Goal: Task Accomplishment & Management: Use online tool/utility

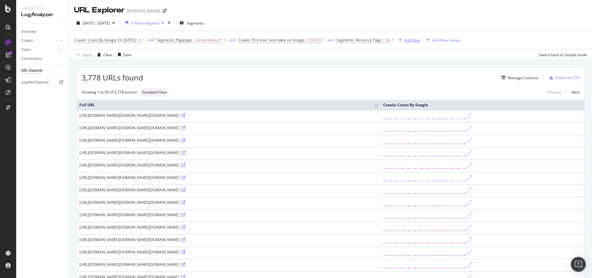
click at [421, 40] on div "Add Filter" at bounding box center [412, 40] width 16 height 5
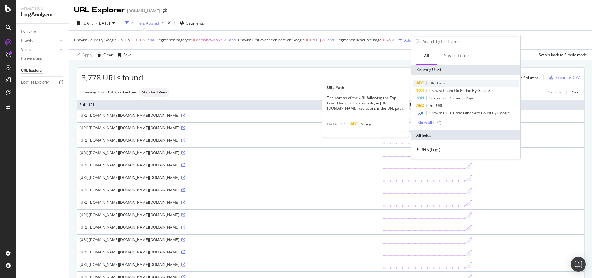
click at [434, 83] on span "URL Path" at bounding box center [437, 83] width 16 height 5
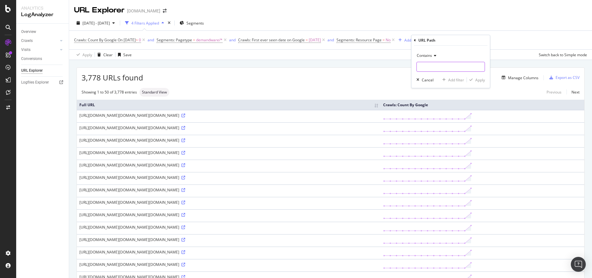
click at [434, 65] on input "text" at bounding box center [451, 67] width 68 height 10
paste input "BloomReach-GetRecommendations"
type input "BloomReach-GetRecommendations"
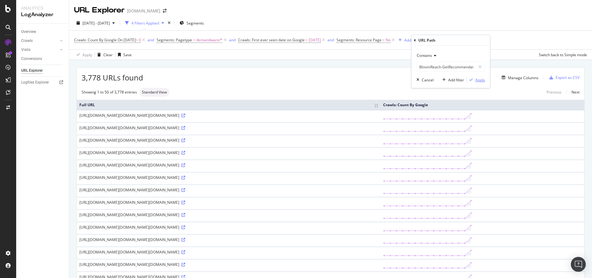
click at [479, 81] on div "Apply" at bounding box center [480, 79] width 10 height 5
click at [422, 39] on span "URL Path" at bounding box center [414, 39] width 16 height 5
click at [446, 55] on icon at bounding box center [444, 55] width 4 height 4
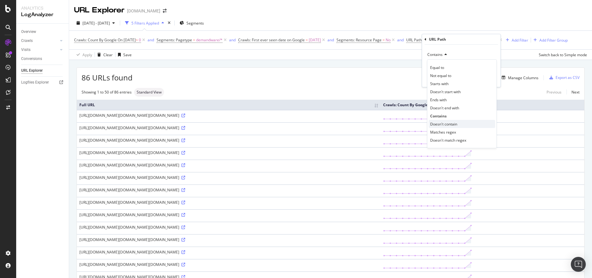
click at [453, 124] on span "Doesn't contain" at bounding box center [443, 124] width 27 height 5
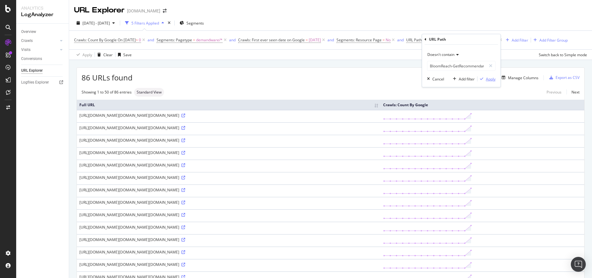
click at [491, 78] on div "Apply" at bounding box center [491, 79] width 10 height 5
drag, startPoint x: 228, startPoint y: 123, endPoint x: 258, endPoint y: 120, distance: 30.4
click at [258, 120] on td "https://www.davidyurman.com/on/demandware.store/Sites-davidyurman-Site/en_US/Bl…" at bounding box center [229, 116] width 304 height 12
copy div "BloomReach-Get"
click at [498, 40] on span "^.*BloomReach-GetRecommendations.*$" at bounding box center [462, 40] width 72 height 9
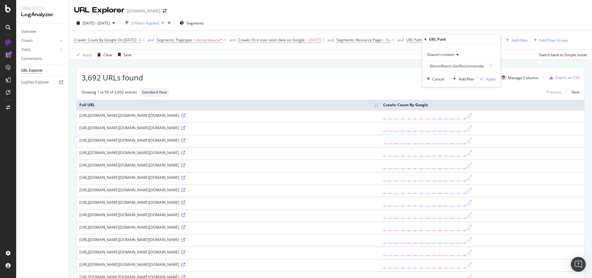
click at [457, 57] on icon at bounding box center [456, 55] width 4 height 4
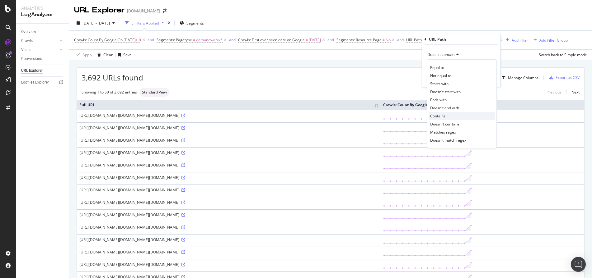
click at [450, 114] on div "Contains" at bounding box center [461, 116] width 67 height 8
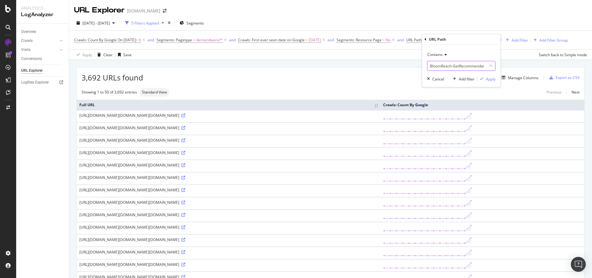
click at [451, 68] on input "BloomReach-GetRecommendations" at bounding box center [456, 66] width 59 height 10
paste input "text"
type input "BloomReach-Get"
click at [490, 78] on div "Apply" at bounding box center [491, 79] width 10 height 5
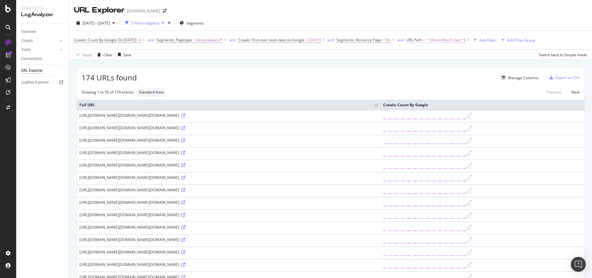
click at [465, 38] on span "^.*BloomReach-Get.*$" at bounding box center [446, 40] width 40 height 9
click at [460, 67] on input "BloomReach-Get" at bounding box center [456, 66] width 59 height 10
type input "BloomReach"
click at [493, 81] on div "Apply" at bounding box center [491, 79] width 10 height 5
drag, startPoint x: 257, startPoint y: 116, endPoint x: 290, endPoint y: 116, distance: 33.3
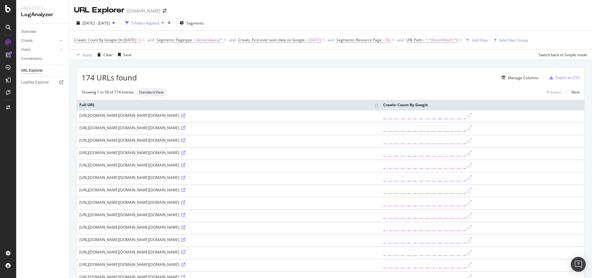
click at [290, 116] on div "https://www.davidyurman.com/on/demandware.store/Sites-davidyurman-Site/en_US/Bl…" at bounding box center [228, 115] width 299 height 5
copy div "Recommendations"
click at [488, 37] on div "Add Filter" at bounding box center [475, 40] width 25 height 7
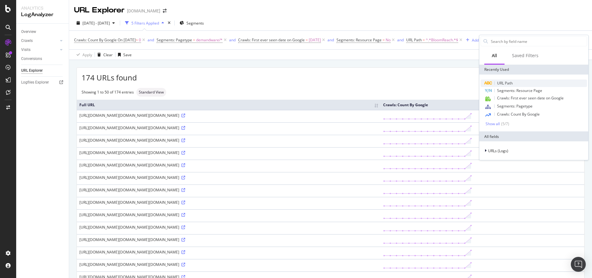
click at [509, 85] on span "URL Path" at bounding box center [505, 83] width 16 height 5
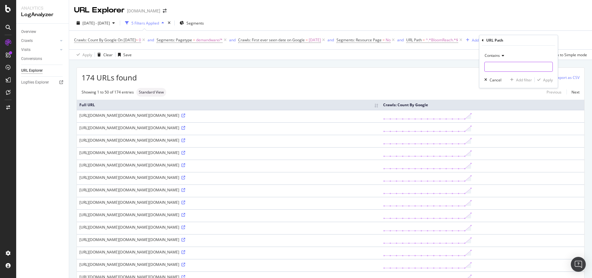
click at [509, 66] on input "text" at bounding box center [518, 67] width 68 height 10
paste input "Recommendations"
type input "Recommendations"
click at [544, 79] on div "Apply" at bounding box center [548, 79] width 10 height 5
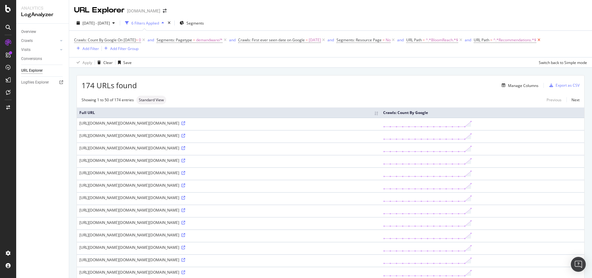
click at [541, 39] on icon at bounding box center [538, 40] width 5 height 6
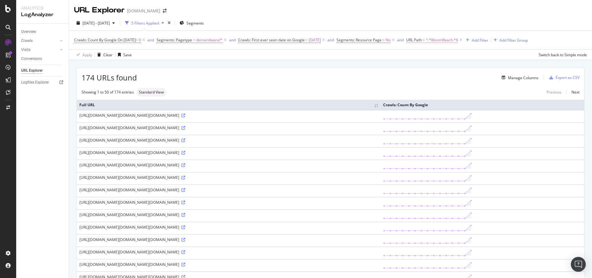
click at [458, 42] on span "^.*BloomReach.*$" at bounding box center [442, 40] width 32 height 9
click at [441, 54] on span "Contains" at bounding box center [434, 54] width 15 height 5
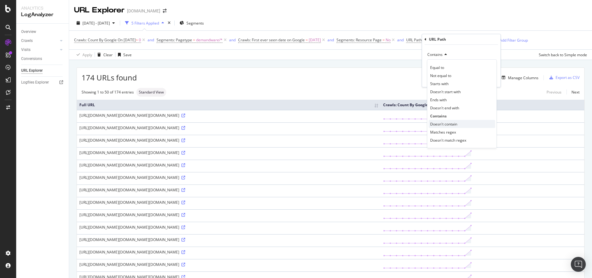
click at [451, 127] on span "Doesn't contain" at bounding box center [443, 124] width 27 height 5
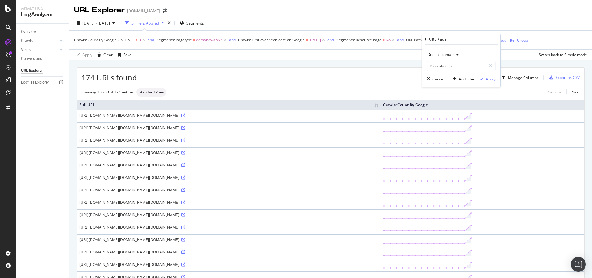
click at [492, 79] on div "Apply" at bounding box center [491, 79] width 10 height 5
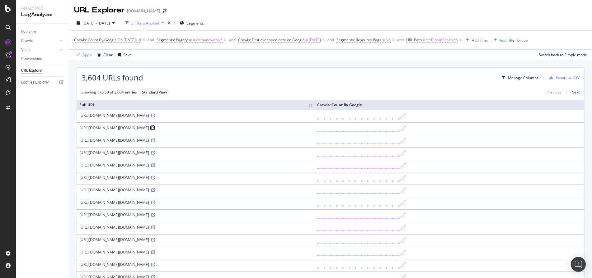
click at [155, 127] on icon at bounding box center [153, 128] width 4 height 4
click at [155, 129] on icon at bounding box center [153, 128] width 4 height 4
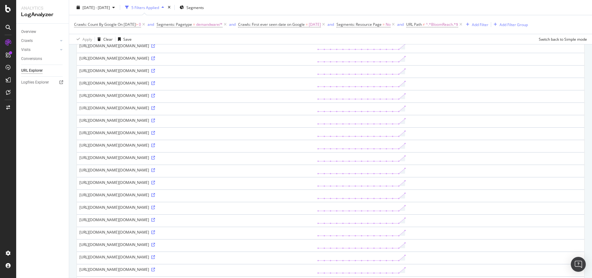
scroll to position [488, 0]
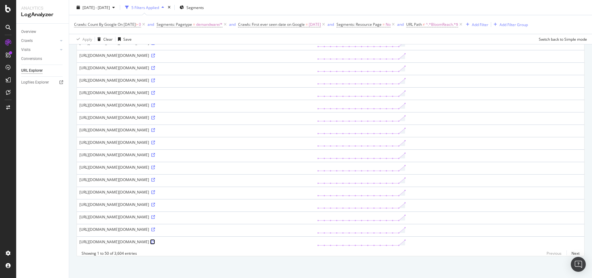
click at [155, 241] on icon at bounding box center [153, 243] width 4 height 4
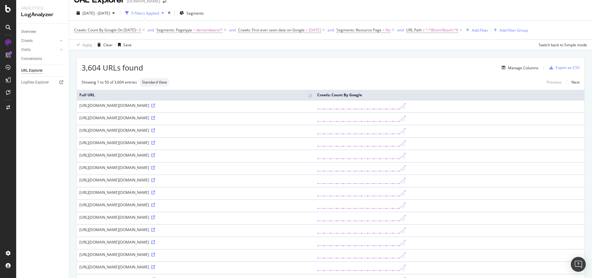
scroll to position [3, 0]
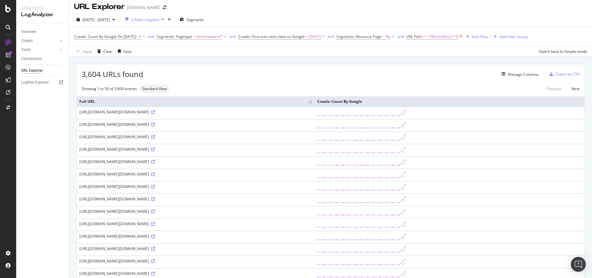
click at [463, 37] on icon at bounding box center [460, 37] width 5 height 6
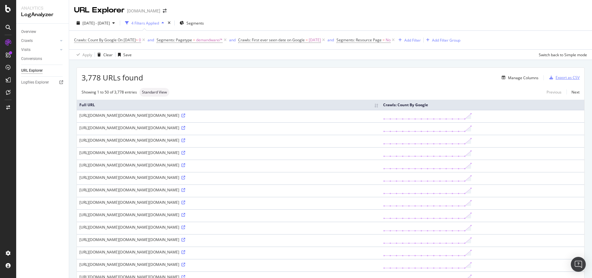
click at [558, 76] on div "Export as CSV" at bounding box center [567, 77] width 24 height 5
click at [559, 77] on div "Export as CSV" at bounding box center [567, 77] width 24 height 5
click at [560, 79] on div "Export as CSV" at bounding box center [567, 77] width 24 height 5
click at [555, 76] on div "Export as CSV" at bounding box center [567, 77] width 24 height 5
click at [549, 76] on icon "button" at bounding box center [551, 78] width 4 height 4
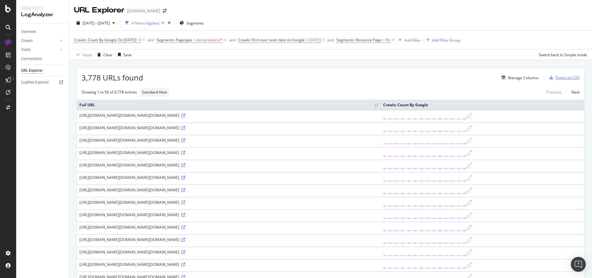
click at [555, 76] on div "Export as CSV" at bounding box center [567, 77] width 24 height 5
click at [548, 75] on div "Export as CSV" at bounding box center [563, 77] width 33 height 9
drag, startPoint x: 566, startPoint y: 75, endPoint x: 421, endPoint y: 72, distance: 145.7
click at [421, 72] on div "3,778 URLs found Manage Columns Export as CSV" at bounding box center [330, 75] width 507 height 15
click at [555, 78] on div "Export as CSV" at bounding box center [567, 77] width 24 height 5
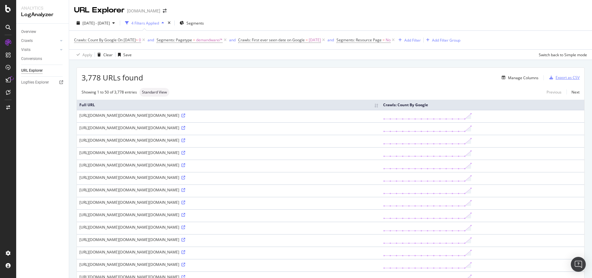
click at [547, 77] on div "button" at bounding box center [551, 78] width 9 height 4
click at [549, 78] on icon "button" at bounding box center [551, 78] width 4 height 4
click at [549, 76] on div "Export as CSV" at bounding box center [563, 77] width 33 height 9
click at [564, 77] on div "Export as CSV" at bounding box center [567, 77] width 24 height 5
click at [572, 78] on div "Export as CSV" at bounding box center [567, 77] width 24 height 5
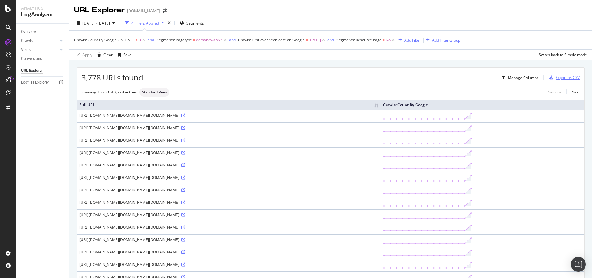
click at [555, 77] on div "Export as CSV" at bounding box center [567, 77] width 24 height 5
click at [30, 105] on div "DataExports" at bounding box center [35, 107] width 24 height 6
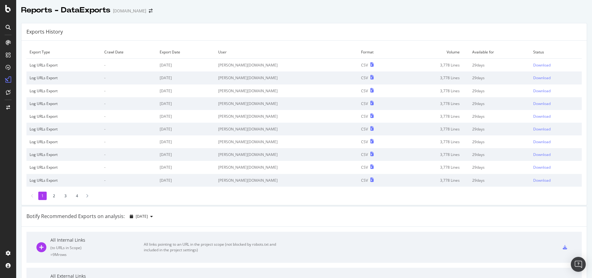
click at [51, 196] on li "2" at bounding box center [54, 196] width 8 height 8
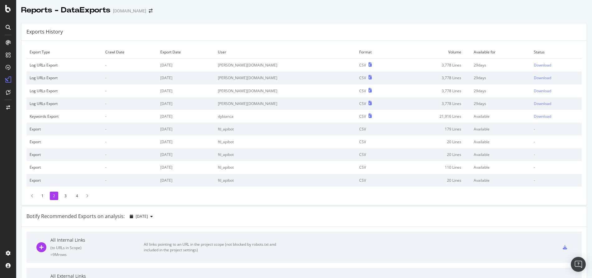
click at [42, 196] on li "1" at bounding box center [42, 196] width 8 height 8
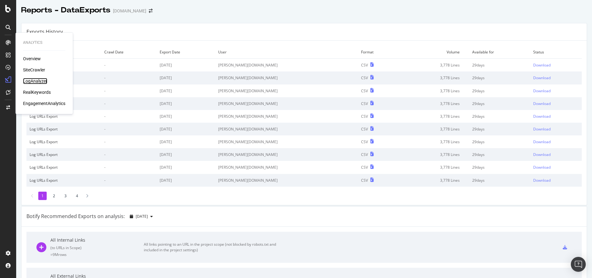
click at [39, 81] on div "LogAnalyzer" at bounding box center [35, 81] width 24 height 6
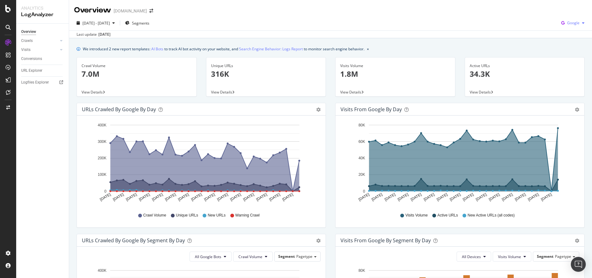
click at [579, 22] on div "button" at bounding box center [582, 23] width 7 height 4
click at [582, 44] on span "Bing" at bounding box center [572, 47] width 23 height 6
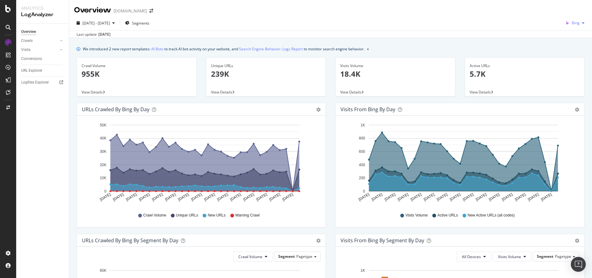
click at [579, 25] on div "button" at bounding box center [582, 23] width 7 height 4
click at [576, 56] on span "OpenAI" at bounding box center [573, 59] width 23 height 6
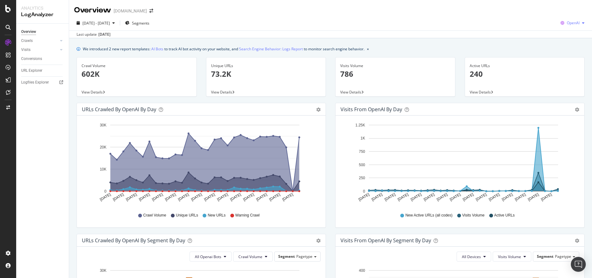
click at [567, 26] on div "OpenAI" at bounding box center [572, 22] width 29 height 9
click at [567, 69] on span "Other AI Bots" at bounding box center [572, 70] width 23 height 6
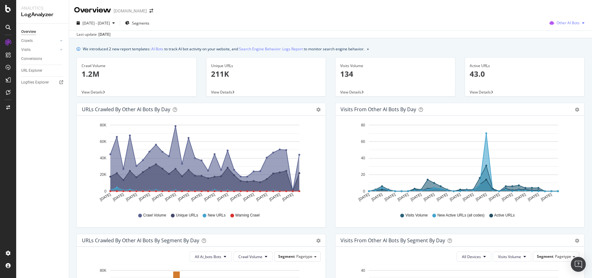
click at [571, 24] on span "Other AI Bots" at bounding box center [567, 22] width 23 height 5
click at [569, 35] on span "Google" at bounding box center [569, 36] width 24 height 6
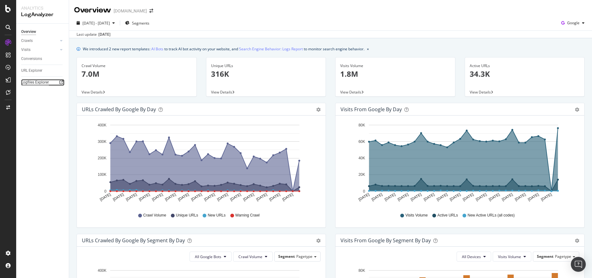
click at [49, 82] on div "Logfiles Explorer" at bounding box center [35, 82] width 28 height 7
click at [39, 82] on div "AlertPanel" at bounding box center [33, 82] width 20 height 6
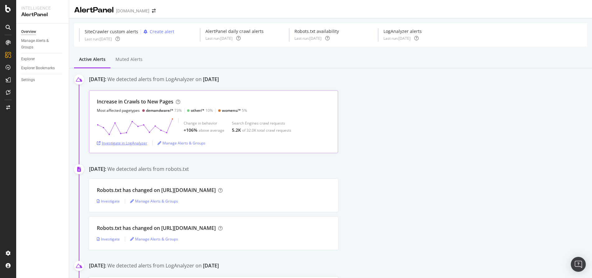
click at [128, 142] on div "Investigate in LogAnalyzer" at bounding box center [122, 143] width 50 height 5
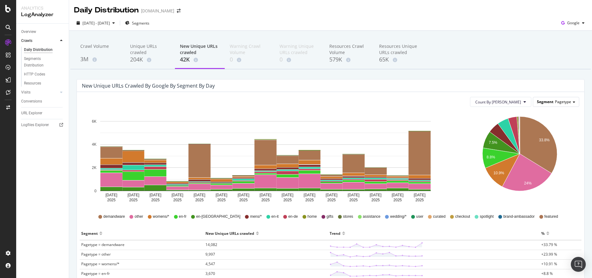
click at [569, 103] on div "Segment Pagetype" at bounding box center [556, 101] width 46 height 9
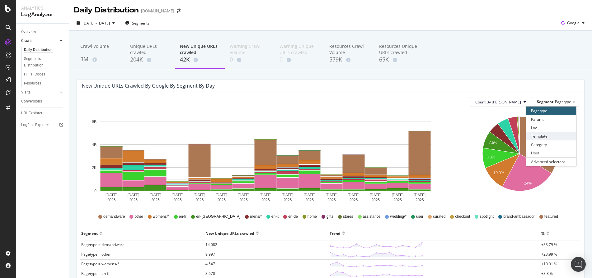
click at [559, 135] on div "Template" at bounding box center [551, 136] width 50 height 8
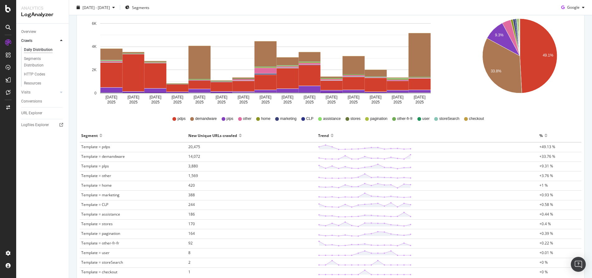
scroll to position [100, 0]
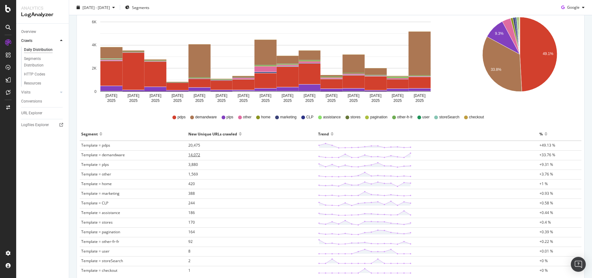
click at [192, 154] on span "14,072" at bounding box center [194, 154] width 12 height 5
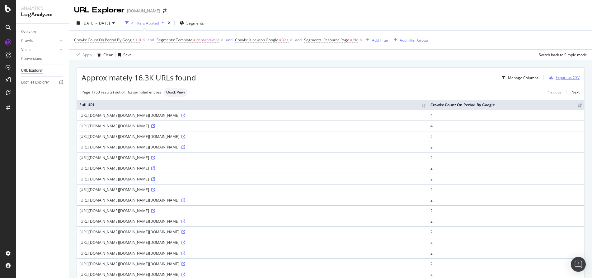
click at [555, 77] on div "Export as CSV" at bounding box center [567, 77] width 24 height 5
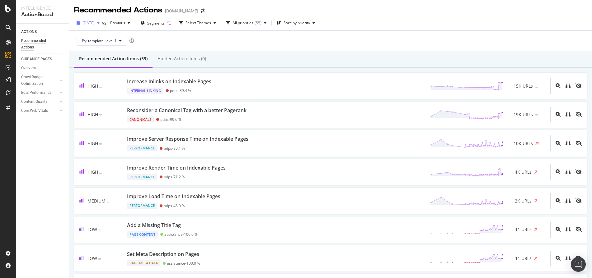
click at [100, 24] on icon "button" at bounding box center [98, 23] width 2 height 4
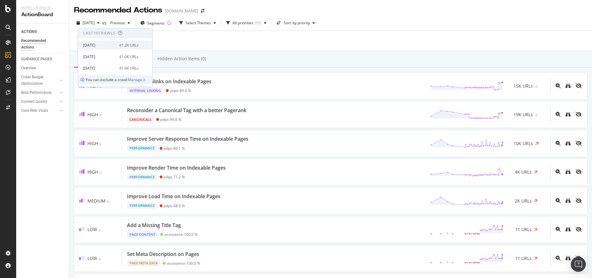
click at [136, 42] on div "[DATE] 41.2K URLs" at bounding box center [115, 45] width 74 height 9
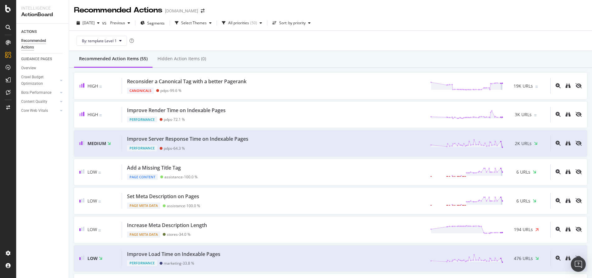
click at [297, 42] on div "By: template Level 1" at bounding box center [330, 41] width 513 height 20
click at [212, 23] on icon "button" at bounding box center [210, 23] width 2 height 4
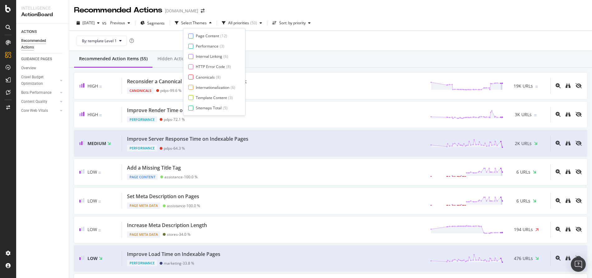
scroll to position [10, 0]
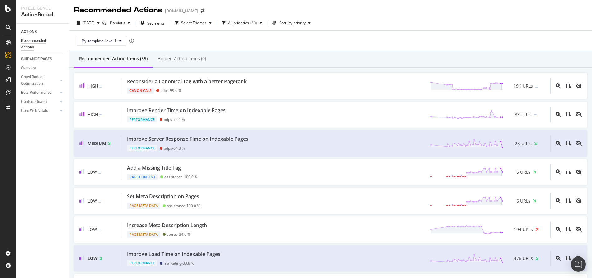
click at [278, 38] on div "By: template Level 1" at bounding box center [330, 41] width 513 height 20
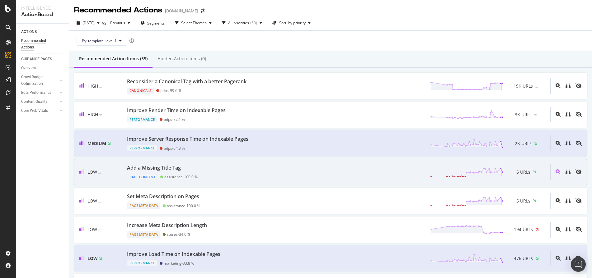
click at [168, 165] on div "Add a Missing Title Tag" at bounding box center [154, 168] width 54 height 7
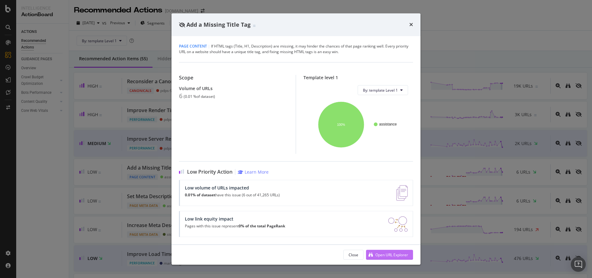
click at [380, 253] on div "Open URL Explorer" at bounding box center [391, 255] width 33 height 5
click at [413, 23] on div "Add a Missing Title Tag" at bounding box center [295, 24] width 249 height 23
click at [412, 23] on icon "times" at bounding box center [411, 24] width 4 height 5
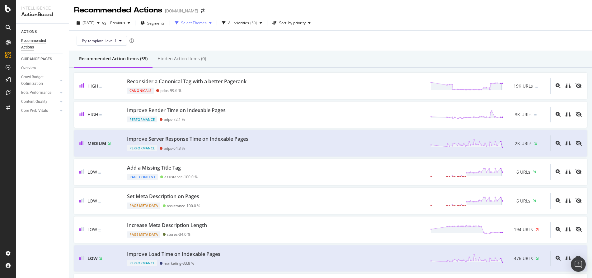
click at [200, 22] on div "Select Themes" at bounding box center [194, 23] width 26 height 4
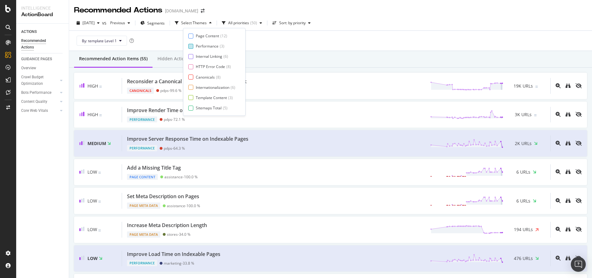
click at [202, 46] on div "Performance" at bounding box center [207, 46] width 23 height 5
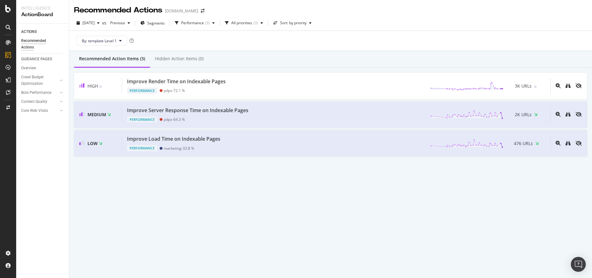
click at [280, 41] on div "By: template Level 1" at bounding box center [330, 41] width 513 height 20
click at [181, 24] on div "button" at bounding box center [176, 23] width 9 height 4
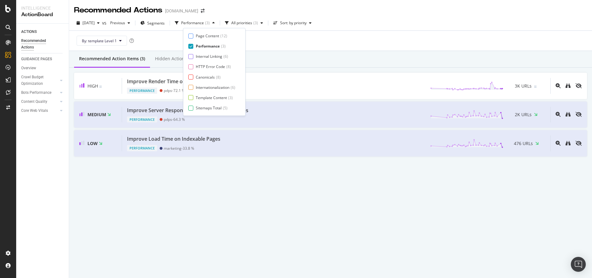
click at [189, 45] on icon at bounding box center [190, 46] width 3 height 3
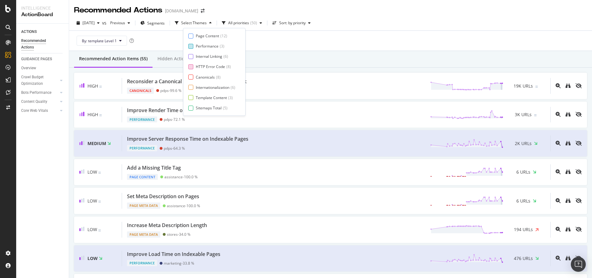
click at [189, 67] on div at bounding box center [190, 66] width 5 height 5
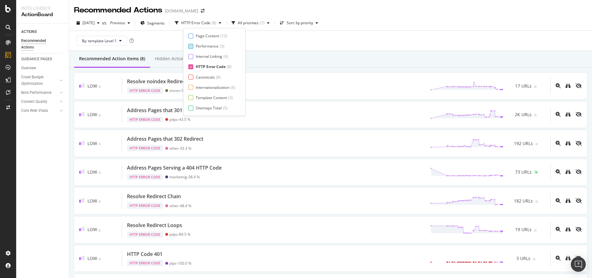
click at [296, 42] on div "By: template Level 1" at bounding box center [330, 41] width 513 height 20
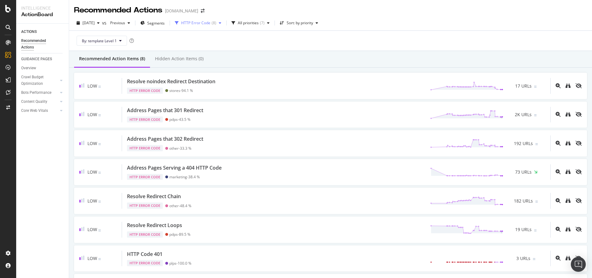
click at [208, 26] on div "HTTP Error Code ( 8 )" at bounding box center [197, 22] width 51 height 9
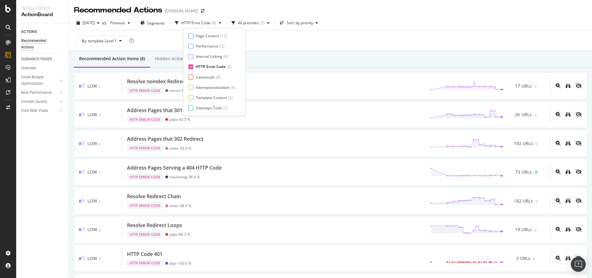
click at [192, 67] on icon at bounding box center [190, 66] width 3 height 3
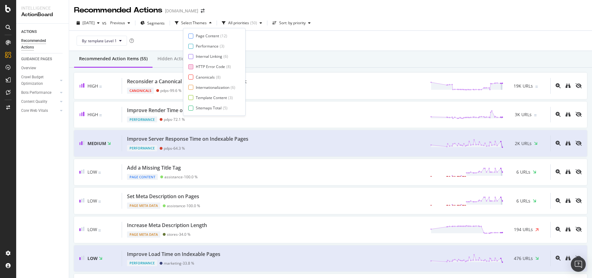
scroll to position [10, 0]
click at [209, 100] on div "Sitemaps Total" at bounding box center [209, 97] width 26 height 5
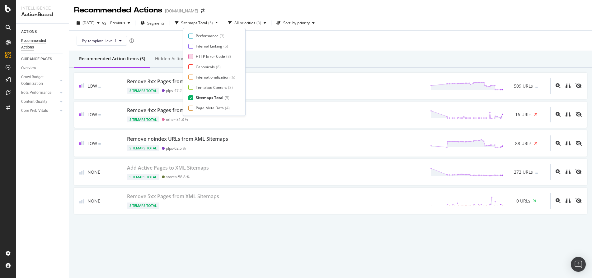
click at [281, 40] on div "By: template Level 1" at bounding box center [330, 41] width 513 height 20
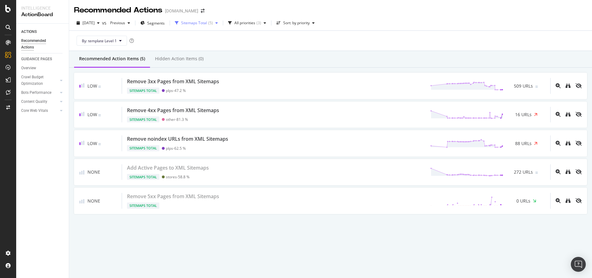
click at [213, 23] on div "( 5 )" at bounding box center [210, 23] width 5 height 4
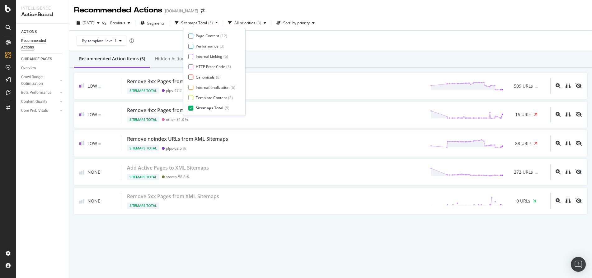
click at [192, 109] on div at bounding box center [190, 108] width 5 height 5
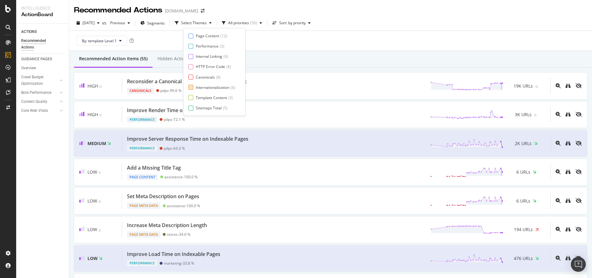
click at [191, 88] on div at bounding box center [190, 87] width 5 height 5
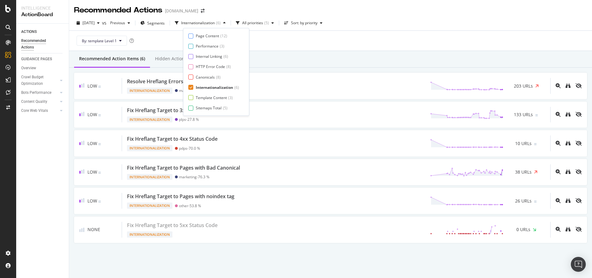
click at [304, 37] on div "By: template Level 1" at bounding box center [330, 41] width 513 height 20
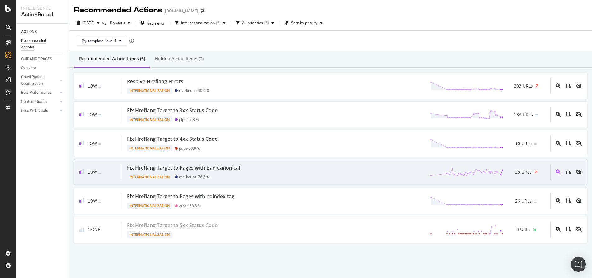
click at [239, 171] on div "Fix Hreflang Target to Pages with Bad Canonical" at bounding box center [183, 168] width 113 height 7
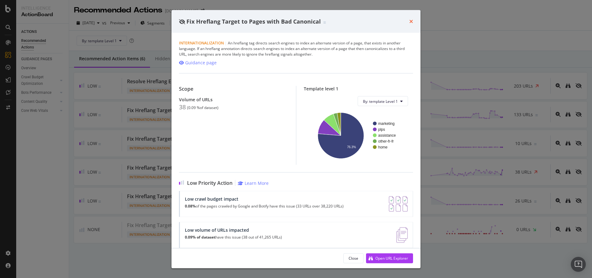
click at [409, 23] on icon "times" at bounding box center [411, 21] width 4 height 5
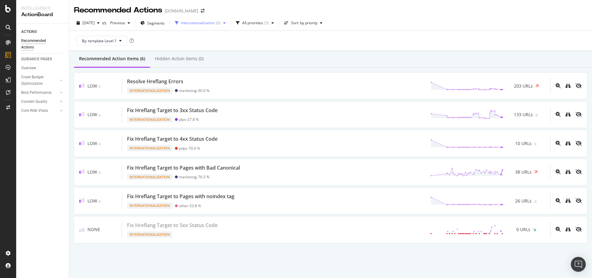
click at [226, 24] on icon "button" at bounding box center [224, 23] width 2 height 4
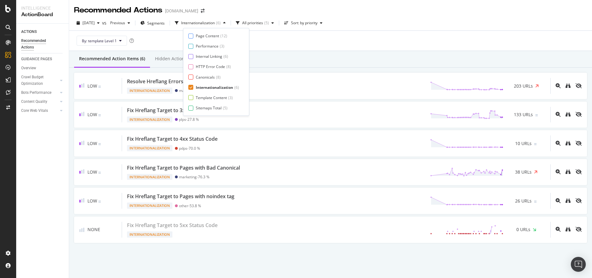
click at [190, 89] on icon at bounding box center [190, 87] width 3 height 3
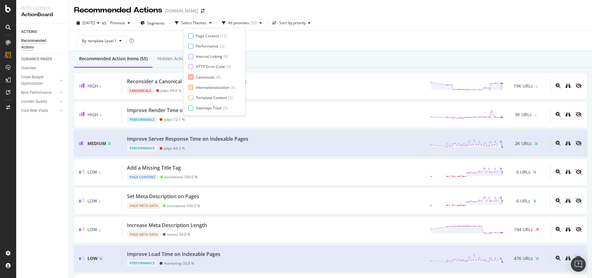
click at [190, 77] on div at bounding box center [190, 77] width 5 height 5
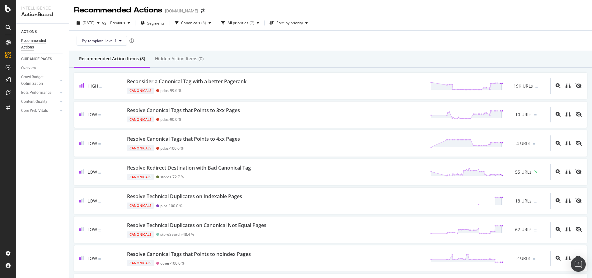
click at [287, 37] on div "By: template Level 1" at bounding box center [330, 41] width 513 height 20
click at [213, 21] on div "Canonicals ( 8 )" at bounding box center [192, 22] width 41 height 9
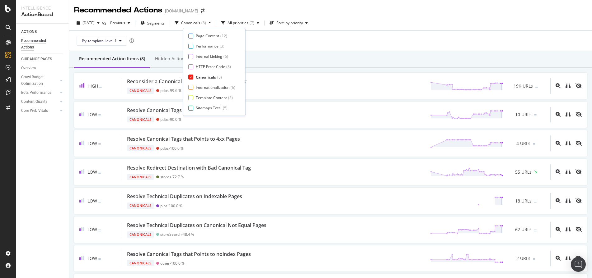
click at [191, 77] on icon at bounding box center [190, 77] width 3 height 3
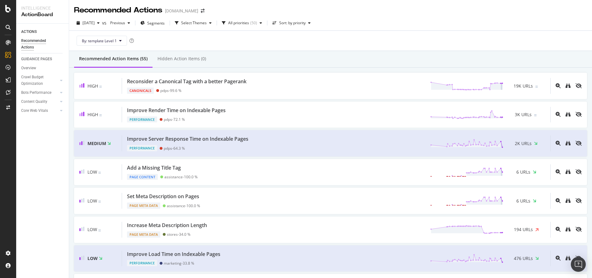
click at [268, 41] on div "By: template Level 1" at bounding box center [330, 41] width 513 height 20
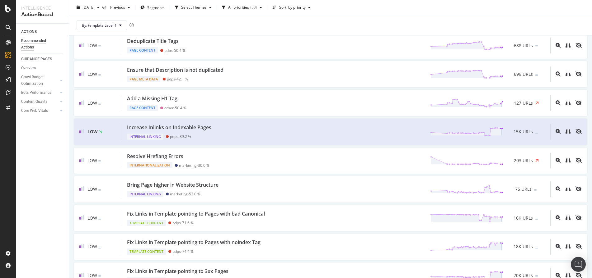
scroll to position [428, 0]
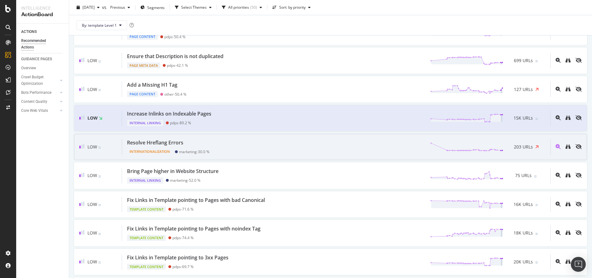
click at [256, 140] on div "Resolve Hreflang Errors Internationalization marketing - 30.0 % 203 URLs" at bounding box center [336, 147] width 428 height 16
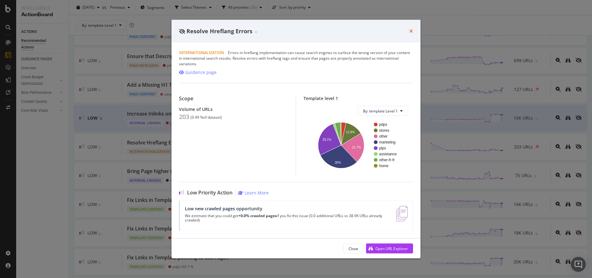
click at [411, 29] on icon "times" at bounding box center [411, 31] width 4 height 5
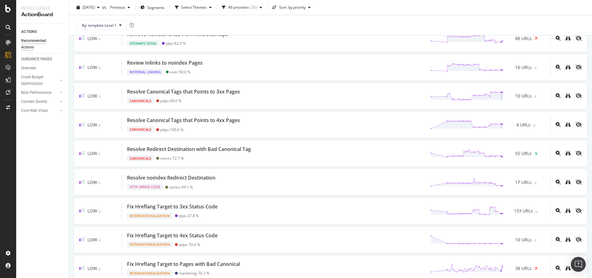
scroll to position [914, 0]
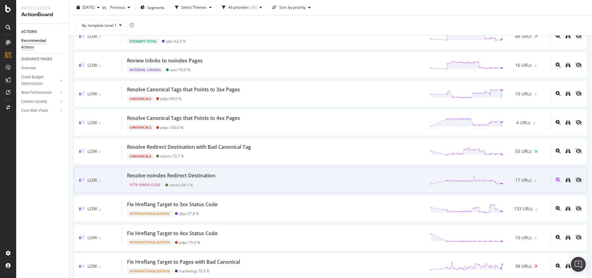
click at [204, 177] on div "Resolve noindex Redirect Destination" at bounding box center [171, 175] width 88 height 7
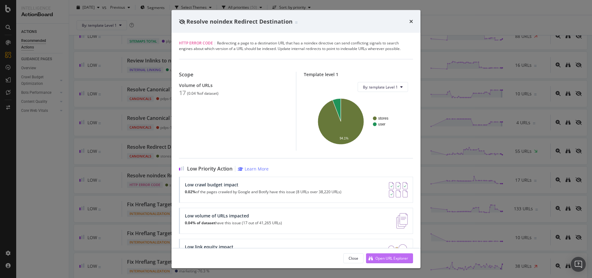
click at [407, 256] on div "Open URL Explorer" at bounding box center [391, 258] width 33 height 5
click at [411, 21] on icon "times" at bounding box center [411, 21] width 4 height 5
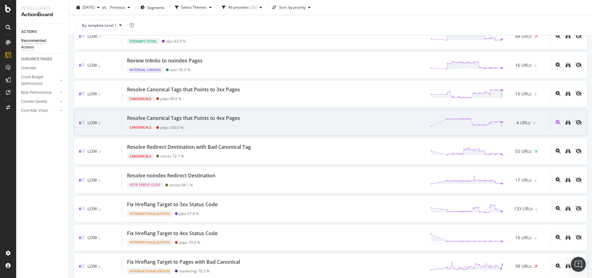
click at [203, 128] on div "Canonicals pdps - 100.0 %" at bounding box center [184, 126] width 115 height 9
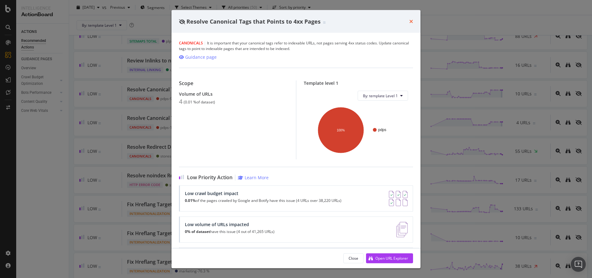
click at [410, 23] on icon "times" at bounding box center [411, 21] width 4 height 5
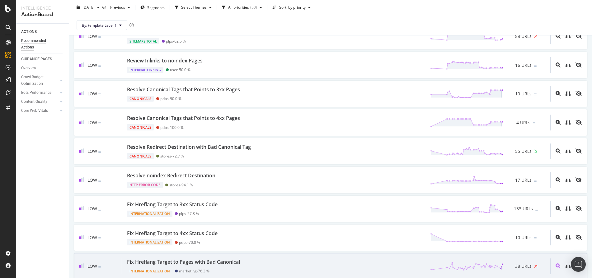
click at [242, 267] on div "Internationalization marketing - 76.3 %" at bounding box center [184, 270] width 115 height 9
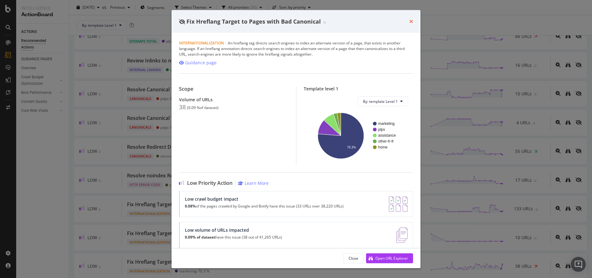
click at [410, 22] on icon "times" at bounding box center [411, 21] width 4 height 5
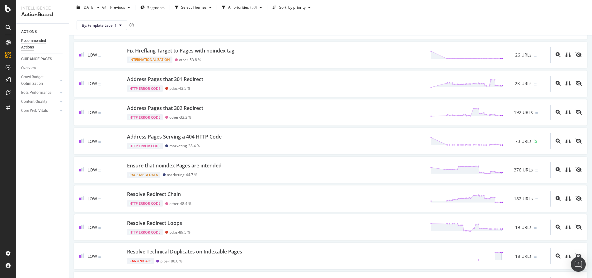
scroll to position [1156, 0]
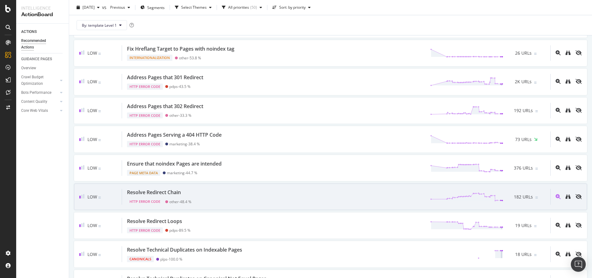
click at [233, 201] on div "Resolve Redirect Chain HTTP Error Code other - 48.4 % 182 URLs" at bounding box center [336, 197] width 428 height 16
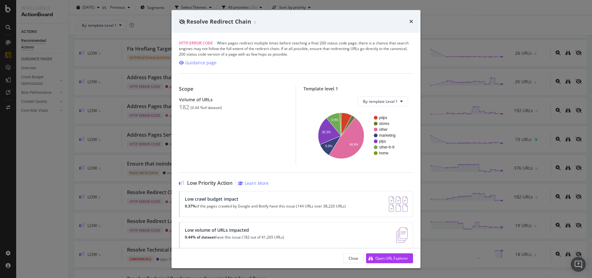
scroll to position [7, 0]
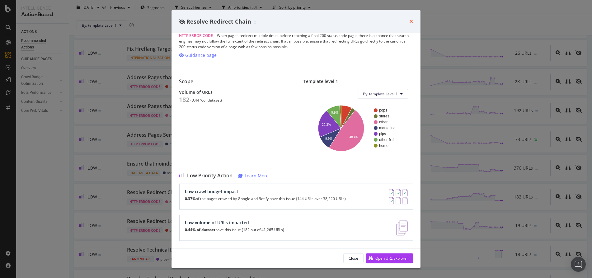
click at [410, 21] on icon "times" at bounding box center [411, 21] width 4 height 5
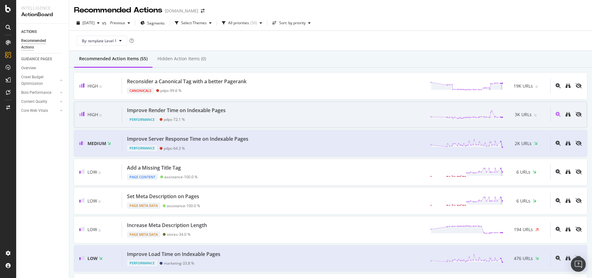
click at [234, 115] on div "Improve Render Time on Indexable Pages Performance pdps - 72.1 % 3K URLs" at bounding box center [336, 115] width 428 height 16
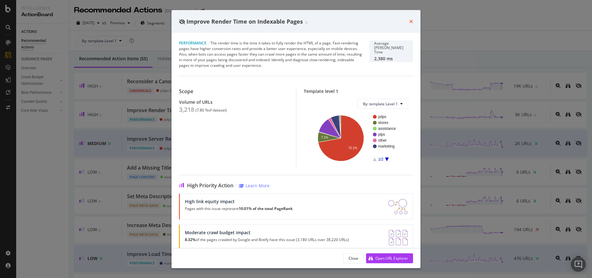
click at [410, 21] on icon "times" at bounding box center [411, 21] width 4 height 5
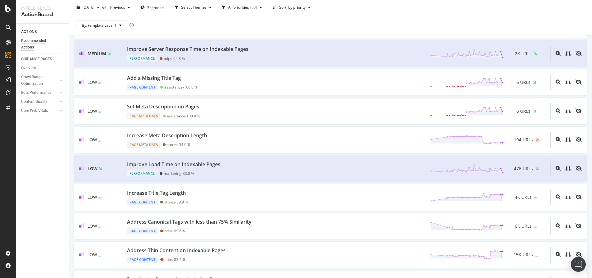
scroll to position [172, 0]
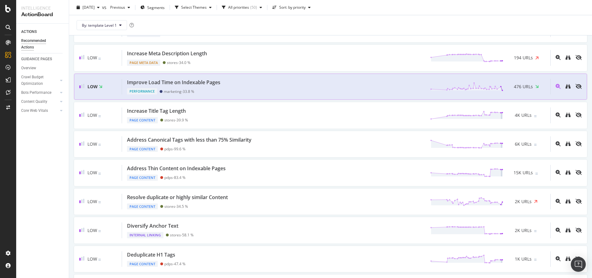
click at [227, 85] on div "Improve Load Time on Indexable Pages Performance marketing - 33.8 % 476 URLs" at bounding box center [336, 87] width 428 height 16
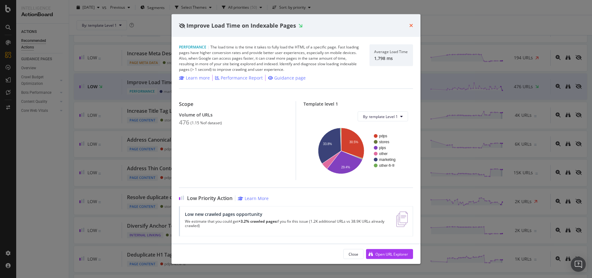
click at [412, 24] on icon "times" at bounding box center [411, 25] width 4 height 5
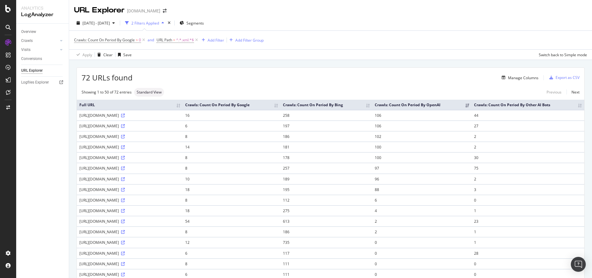
scroll to position [8, 0]
